Goal: Task Accomplishment & Management: Complete application form

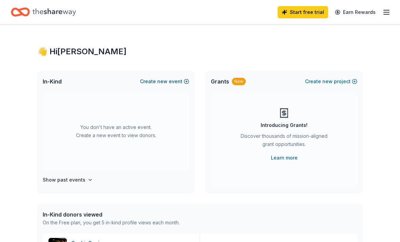
click at [173, 84] on button "Create new event" at bounding box center [164, 81] width 49 height 8
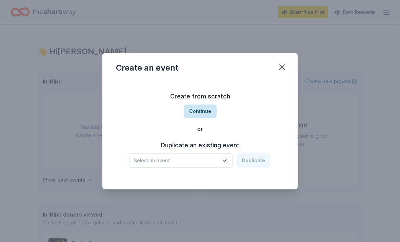
click at [208, 113] on button "Continue" at bounding box center [200, 112] width 33 height 14
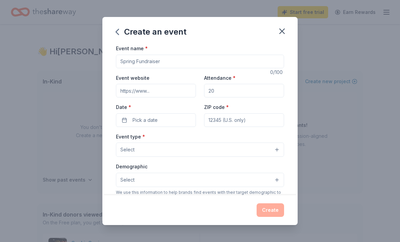
click at [135, 61] on input "Event name *" at bounding box center [200, 62] width 168 height 14
type input "Multicultural International Fiesta"
click at [165, 93] on input "Event website" at bounding box center [156, 91] width 80 height 14
click at [238, 91] on input "Attendance *" at bounding box center [244, 91] width 80 height 14
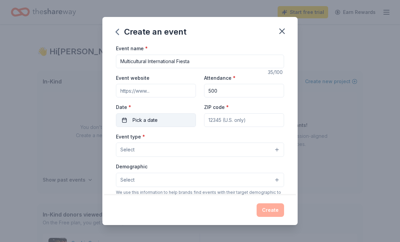
type input "500"
click at [161, 121] on button "Pick a date" at bounding box center [156, 120] width 80 height 14
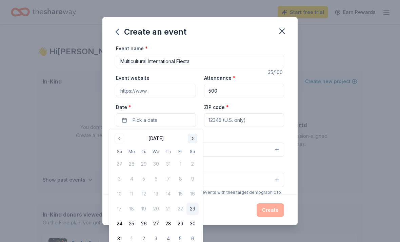
click at [191, 139] on button "Go to next month" at bounding box center [193, 139] width 10 height 10
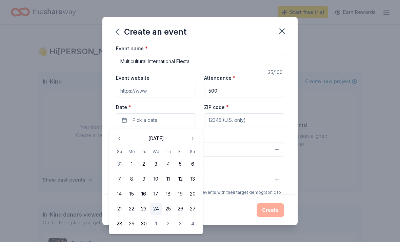
click at [156, 209] on button "24" at bounding box center [156, 209] width 12 height 12
click at [247, 123] on input "ZIP code *" at bounding box center [244, 120] width 80 height 14
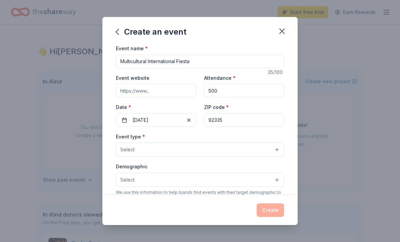
type input "92335"
click at [206, 152] on button "Select" at bounding box center [200, 150] width 168 height 14
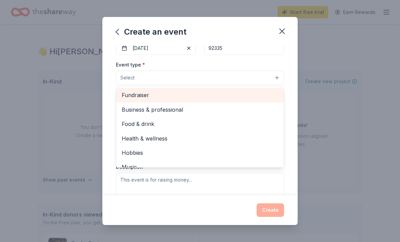
click at [135, 98] on span "Fundraiser" at bounding box center [200, 95] width 157 height 9
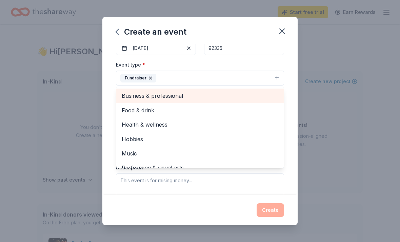
click at [123, 111] on span "Food & drink" at bounding box center [200, 110] width 157 height 9
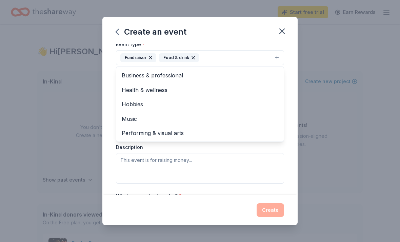
scroll to position [92, 0]
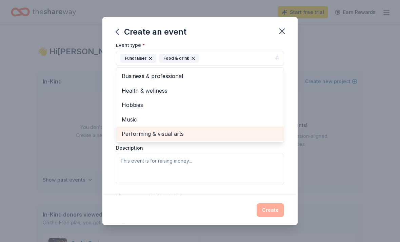
click at [125, 133] on span "Performing & visual arts" at bounding box center [200, 133] width 157 height 9
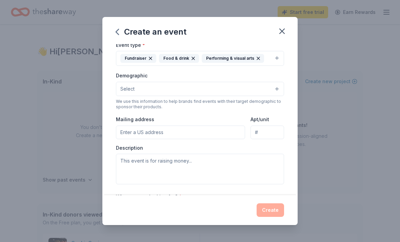
click at [126, 132] on input "Mailing address" at bounding box center [180, 133] width 129 height 14
type input "[STREET_ADDRESS]"
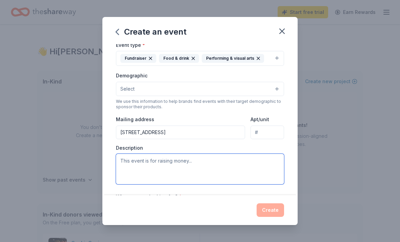
click at [181, 166] on textarea at bounding box center [200, 169] width 168 height 31
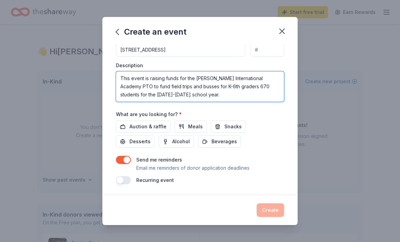
scroll to position [175, 0]
type textarea "This event is raising funds for the [PERSON_NAME] International Academy PTO to …"
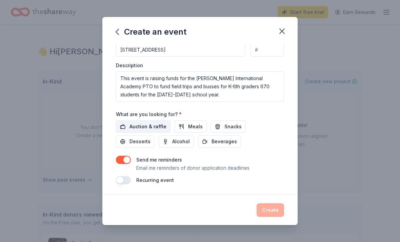
click at [154, 125] on span "Auction & raffle" at bounding box center [148, 127] width 37 height 8
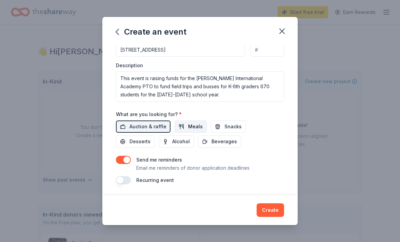
click at [195, 128] on span "Meals" at bounding box center [195, 127] width 15 height 8
click at [229, 128] on span "Snacks" at bounding box center [233, 127] width 17 height 8
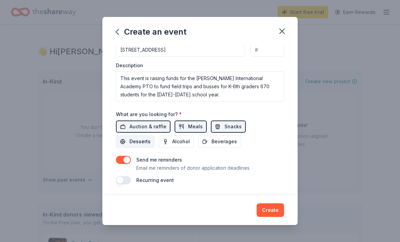
click at [151, 137] on span "Desserts" at bounding box center [140, 141] width 21 height 8
click at [212, 140] on span "Beverages" at bounding box center [224, 141] width 25 height 8
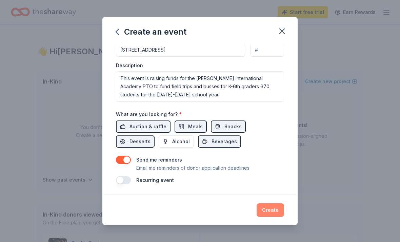
click at [272, 213] on button "Create" at bounding box center [270, 210] width 27 height 14
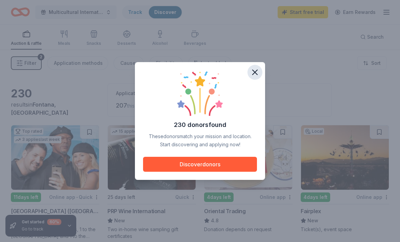
click at [254, 74] on icon "button" at bounding box center [255, 72] width 5 height 5
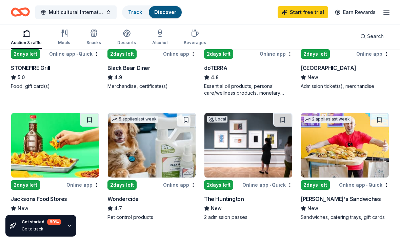
scroll to position [536, 0]
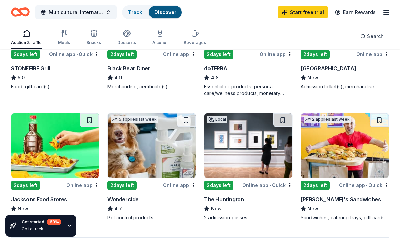
click at [347, 153] on img at bounding box center [345, 145] width 88 height 64
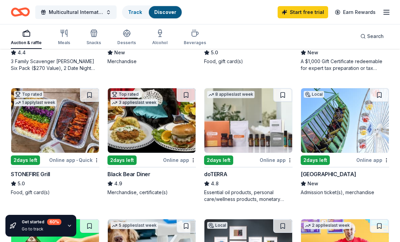
scroll to position [430, 0]
click at [153, 127] on img at bounding box center [152, 121] width 88 height 64
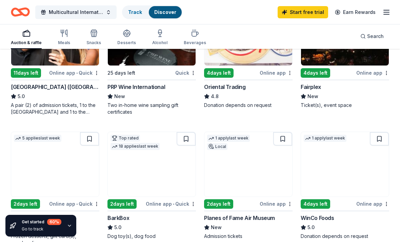
scroll to position [124, 0]
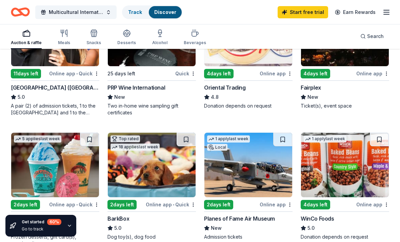
click at [359, 177] on img at bounding box center [345, 165] width 88 height 64
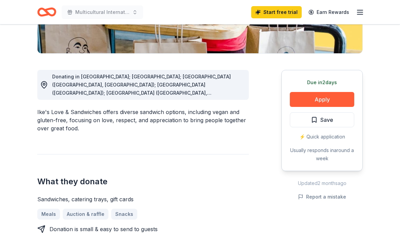
scroll to position [153, 0]
click at [335, 99] on button "Apply" at bounding box center [322, 99] width 64 height 15
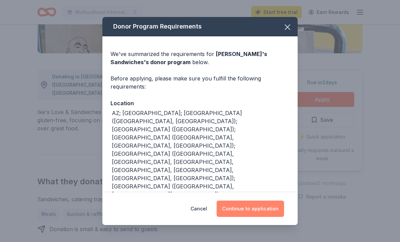
click at [273, 217] on button "Continue to application" at bounding box center [251, 209] width 68 height 16
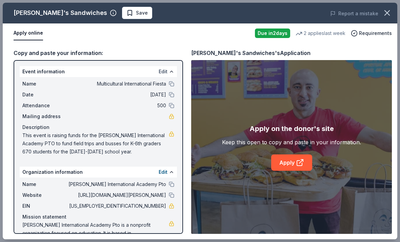
click at [163, 73] on button "Edit" at bounding box center [163, 72] width 9 height 8
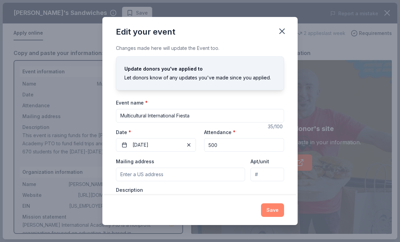
click at [275, 217] on button "Save" at bounding box center [272, 210] width 23 height 14
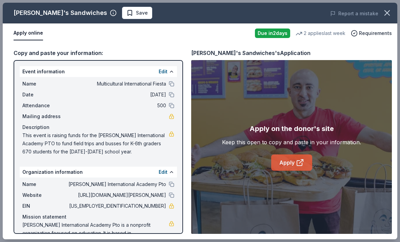
click at [298, 167] on icon at bounding box center [300, 162] width 8 height 8
click at [157, 209] on span "81-4122616" at bounding box center [117, 206] width 98 height 8
click at [155, 207] on span "81-4122616" at bounding box center [117, 206] width 98 height 8
click at [154, 207] on span "81-4122616" at bounding box center [117, 206] width 98 height 8
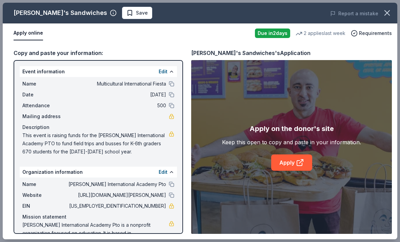
click at [381, 110] on div "Apply on the donor's site Keep this open to copy and paste in your information.…" at bounding box center [291, 147] width 201 height 174
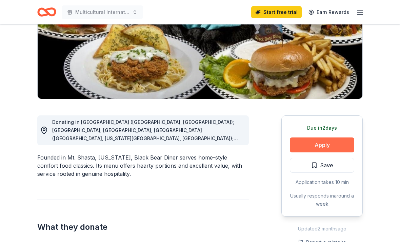
click at [336, 146] on button "Apply" at bounding box center [322, 145] width 64 height 15
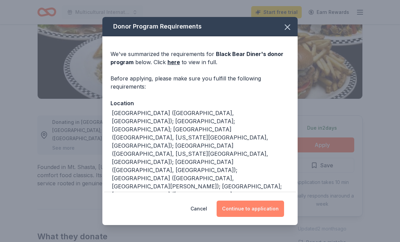
click at [272, 217] on button "Continue to application" at bounding box center [251, 209] width 68 height 16
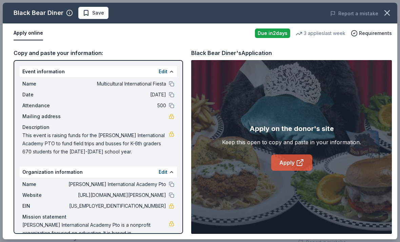
click at [302, 166] on icon at bounding box center [299, 163] width 5 height 5
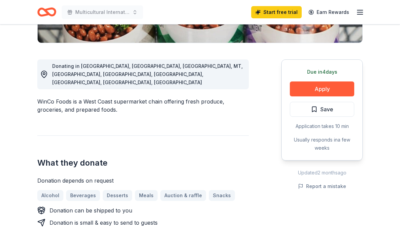
scroll to position [165, 0]
